Goal: Information Seeking & Learning: Learn about a topic

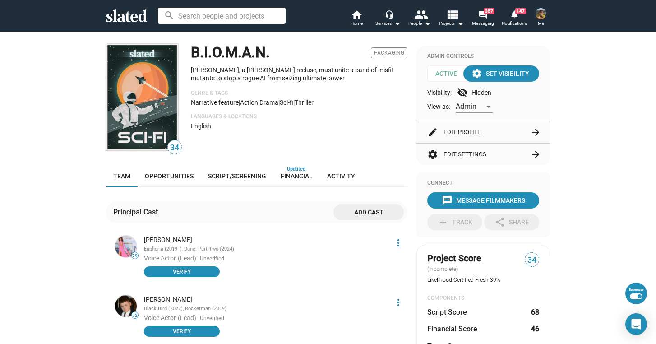
click at [246, 177] on span "Script/Screening" at bounding box center [237, 175] width 58 height 7
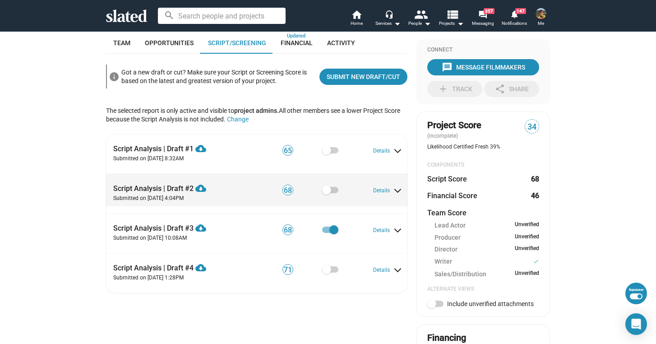
scroll to position [134, 0]
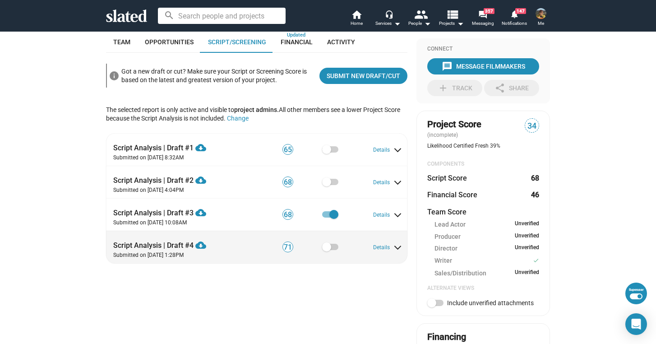
click at [327, 247] on span at bounding box center [326, 246] width 9 height 9
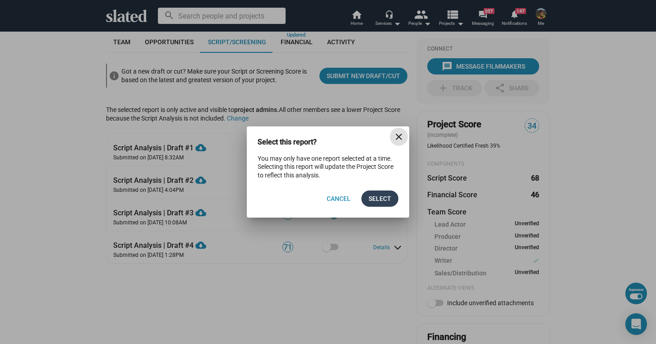
click at [378, 206] on span "Select" at bounding box center [380, 198] width 23 height 16
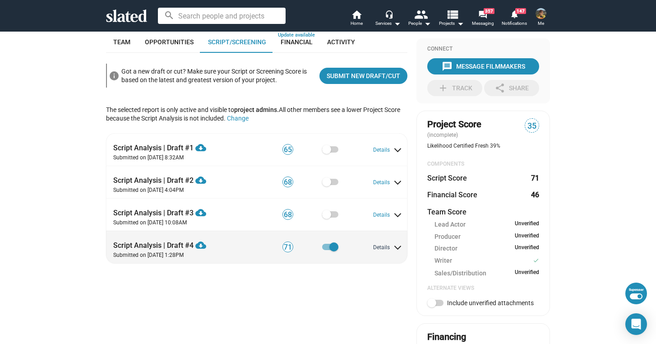
click at [379, 248] on button "Details" at bounding box center [387, 247] width 28 height 7
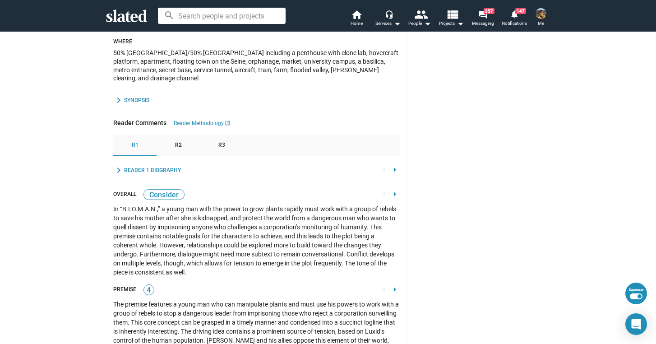
scroll to position [859, 0]
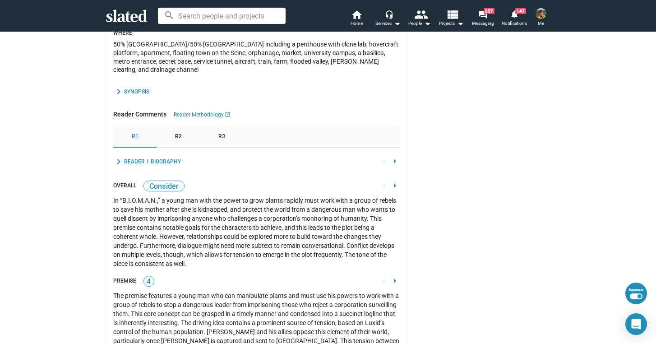
click at [119, 86] on mat-icon "chevron_right" at bounding box center [118, 91] width 11 height 11
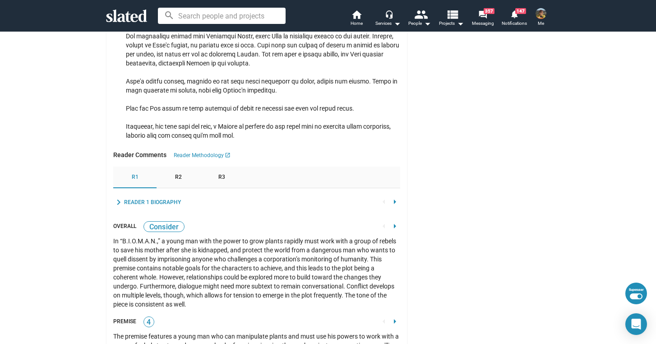
scroll to position [1312, 0]
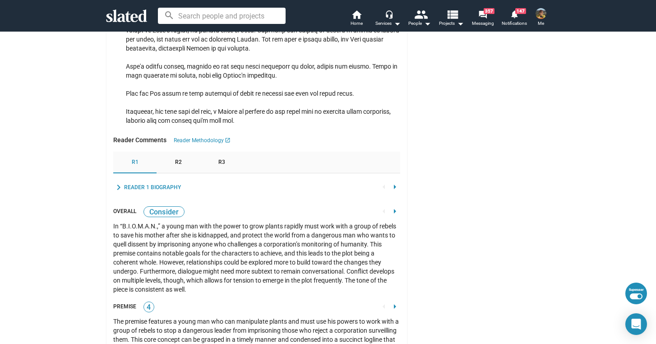
click at [136, 189] on div "Reader 1 Biography" at bounding box center [152, 187] width 57 height 7
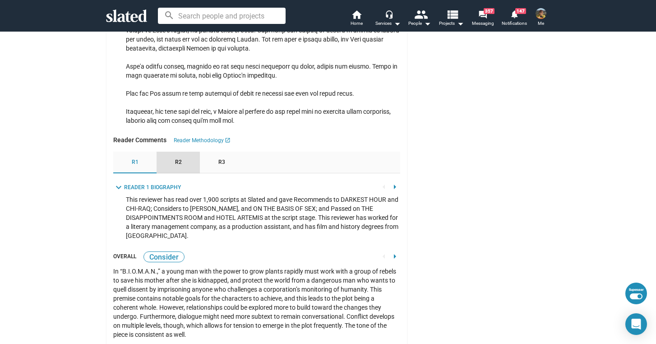
click at [170, 167] on div "R2" at bounding box center [178, 163] width 43 height 22
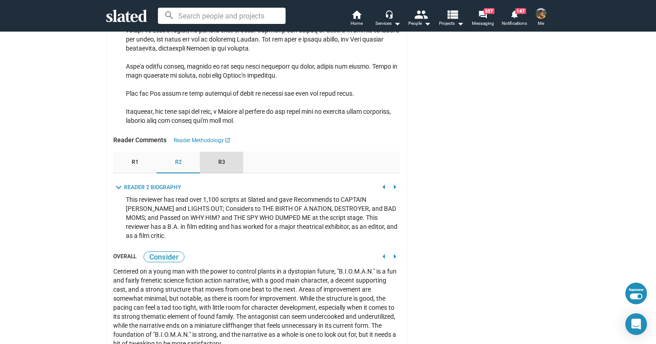
click at [218, 166] on span "R3" at bounding box center [221, 162] width 7 height 7
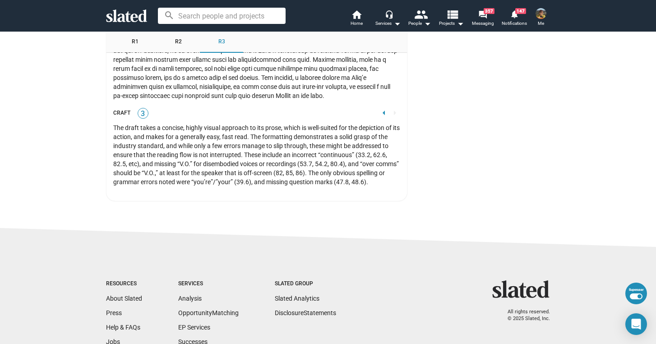
click at [381, 118] on mat-icon "arrow_left" at bounding box center [384, 112] width 11 height 11
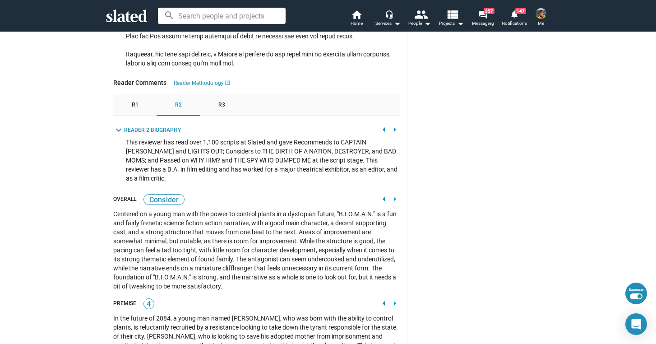
scroll to position [1366, 0]
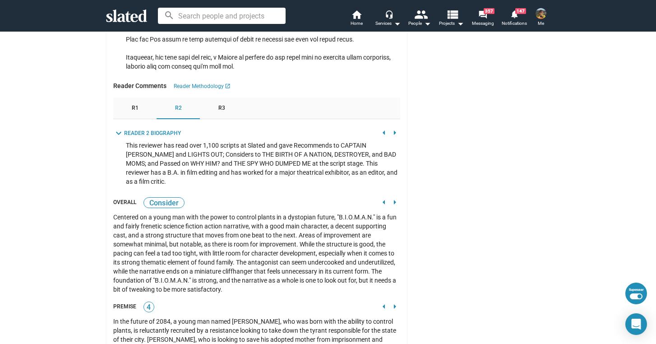
click at [380, 201] on mat-icon "arrow_left" at bounding box center [384, 202] width 11 height 11
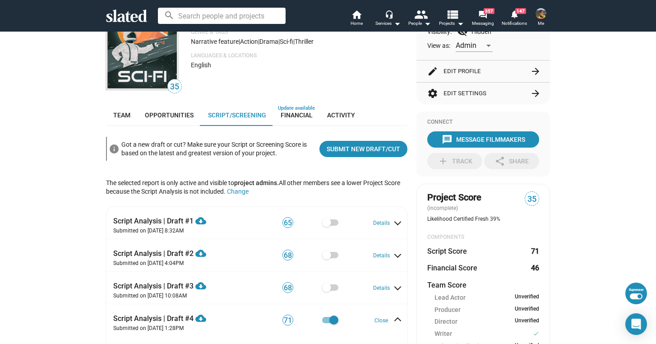
scroll to position [0, 0]
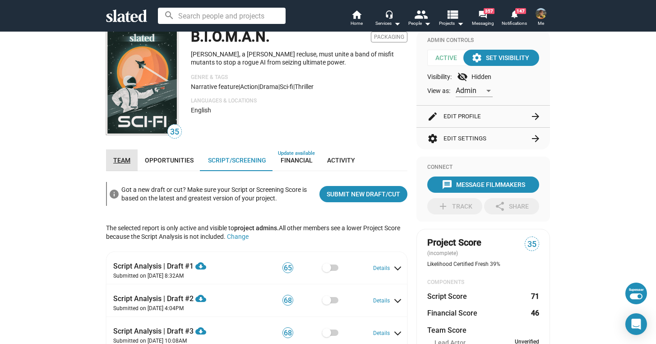
click at [117, 153] on link "Team" at bounding box center [122, 160] width 32 height 22
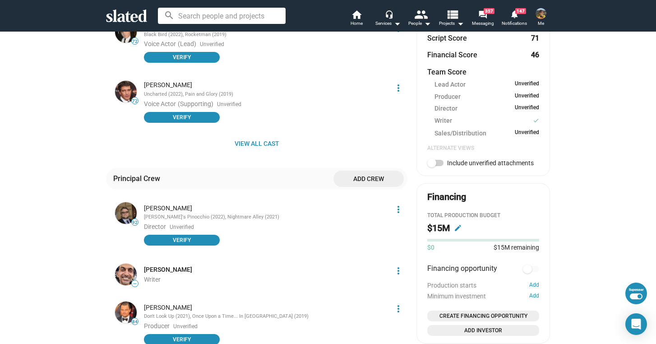
scroll to position [278, 0]
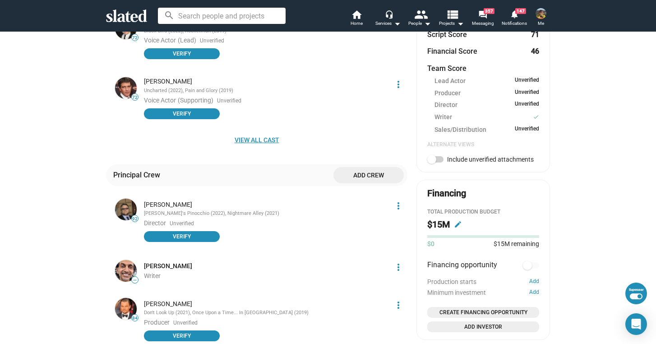
click at [242, 141] on span "View all cast" at bounding box center [256, 140] width 287 height 16
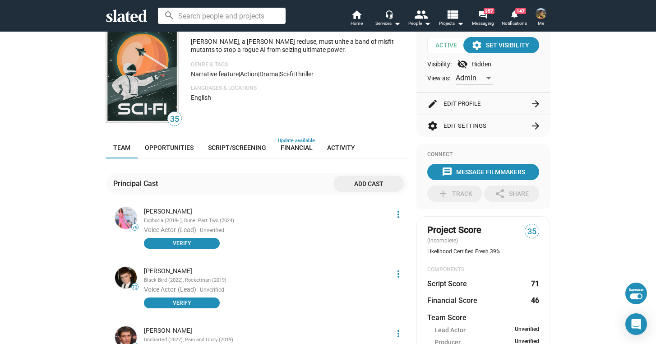
scroll to position [22, 0]
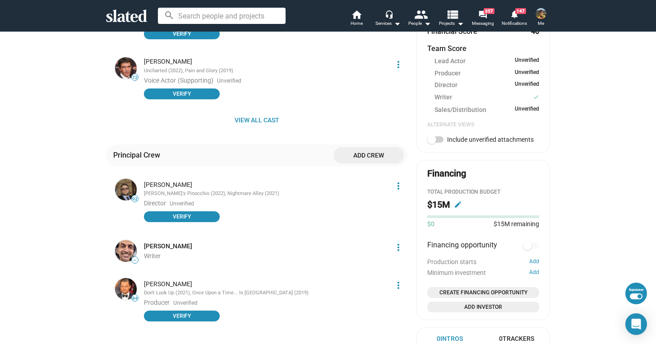
scroll to position [298, 0]
